Goal: Transaction & Acquisition: Purchase product/service

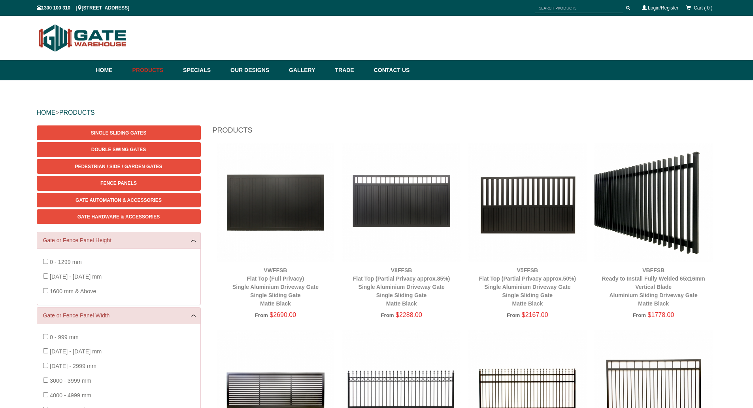
scroll to position [20, 0]
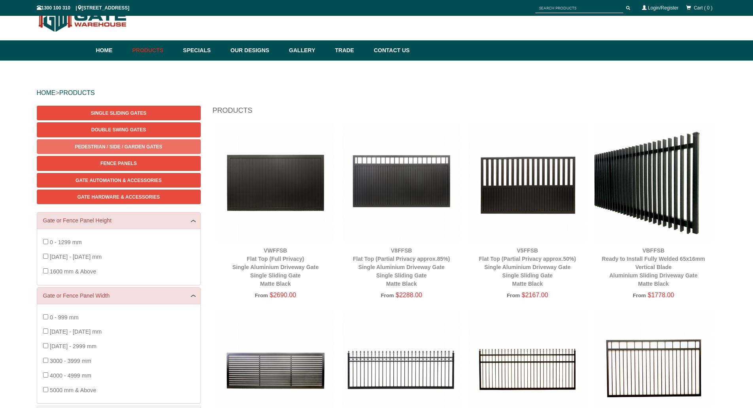
click at [134, 145] on span "Pedestrian / Side / Garden Gates" at bounding box center [118, 147] width 87 height 6
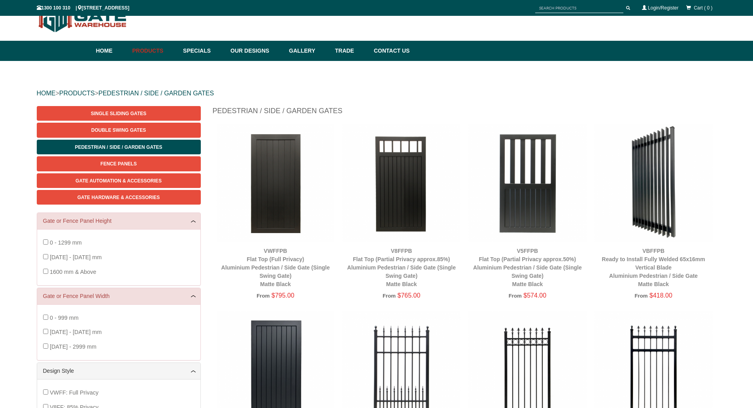
scroll to position [20, 0]
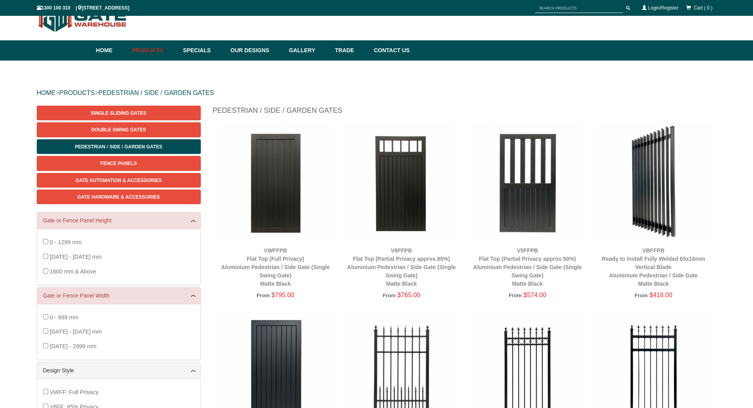
click at [534, 197] on img at bounding box center [528, 182] width 118 height 118
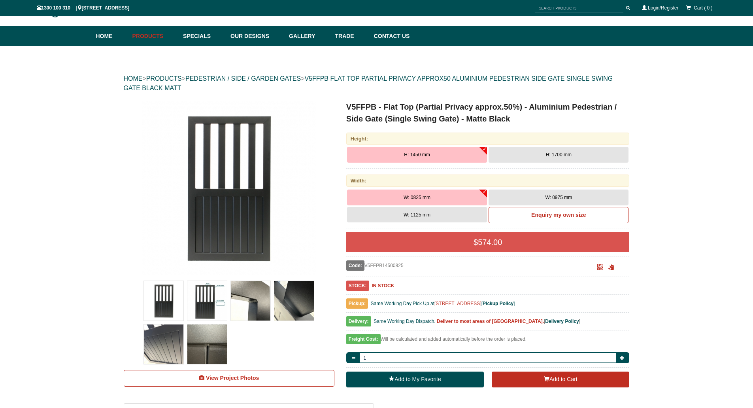
scroll to position [59, 0]
